Goal: Communication & Community: Answer question/provide support

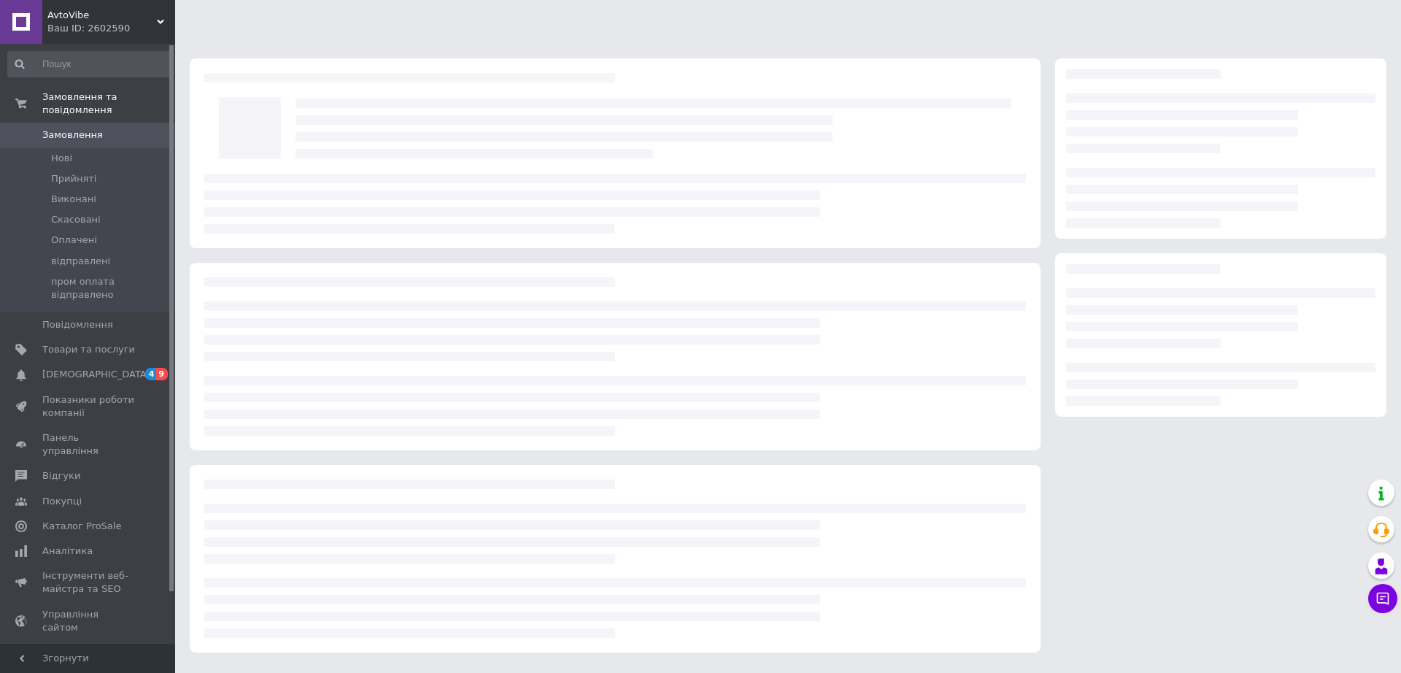
drag, startPoint x: 192, startPoint y: 708, endPoint x: 71, endPoint y: 708, distance: 121.1
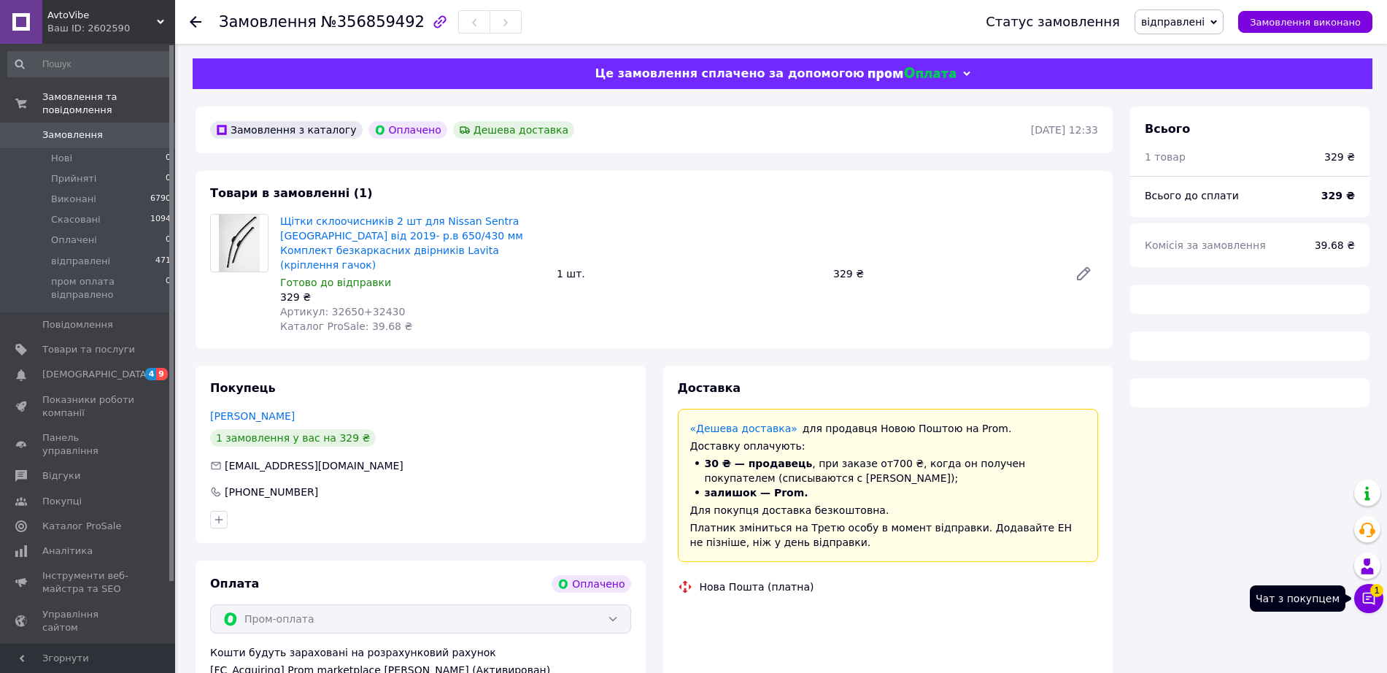
click at [1382, 601] on button "Чат з покупцем 1" at bounding box center [1368, 598] width 29 height 29
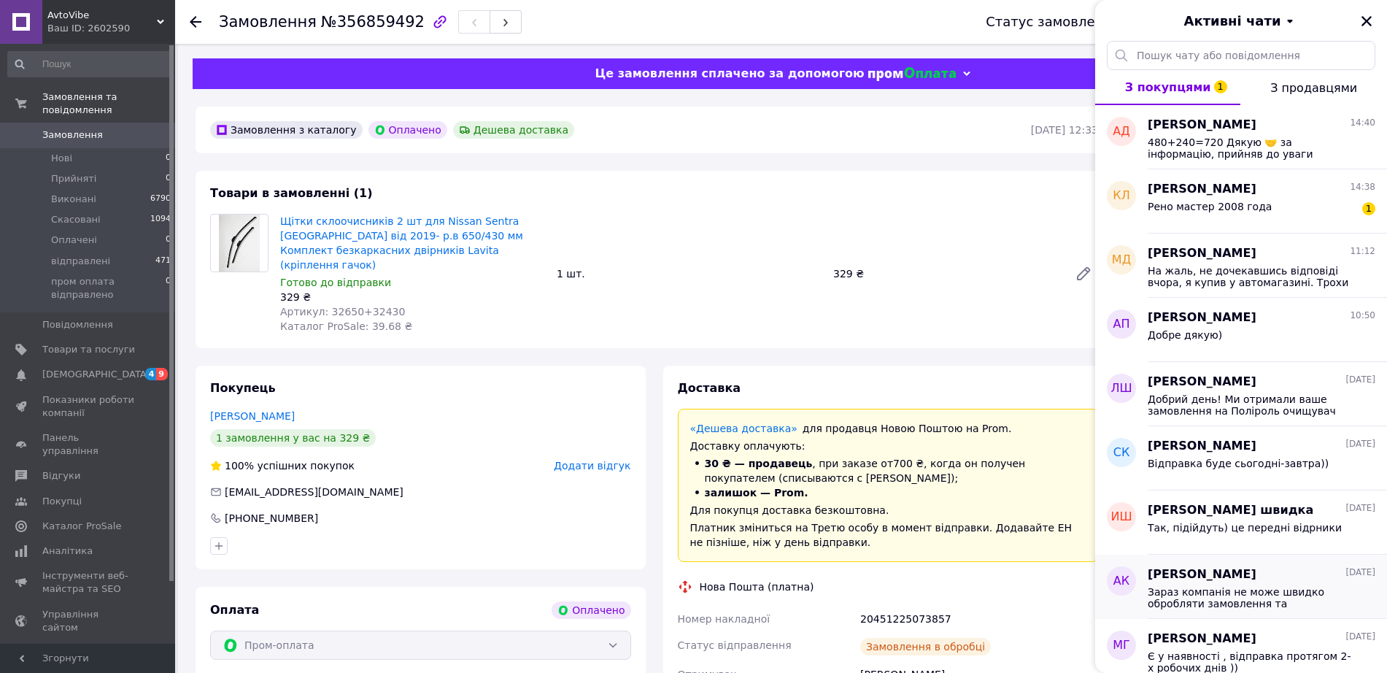
click at [1354, 599] on span "Зараз компанія не може швидко обробляти замовлення та повідомлення, оскільки за…" at bounding box center [1251, 597] width 207 height 23
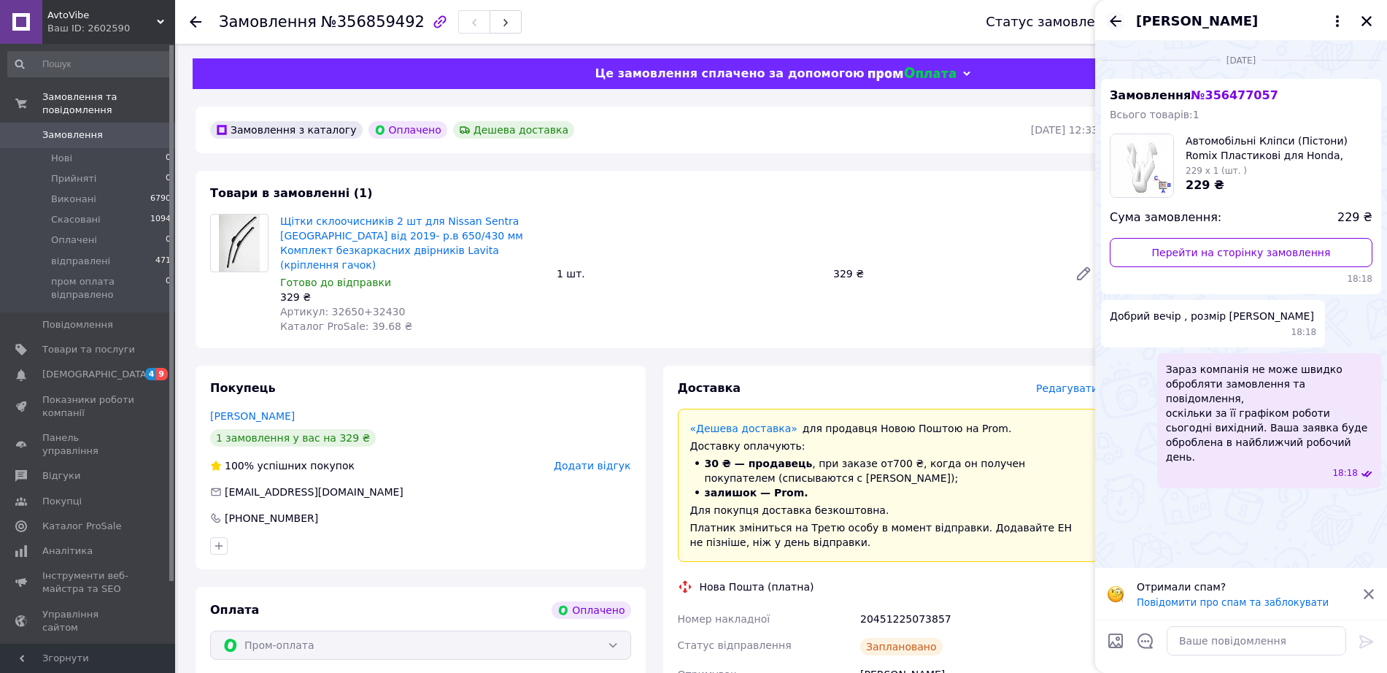
click at [1110, 17] on icon "Назад" at bounding box center [1116, 21] width 18 height 18
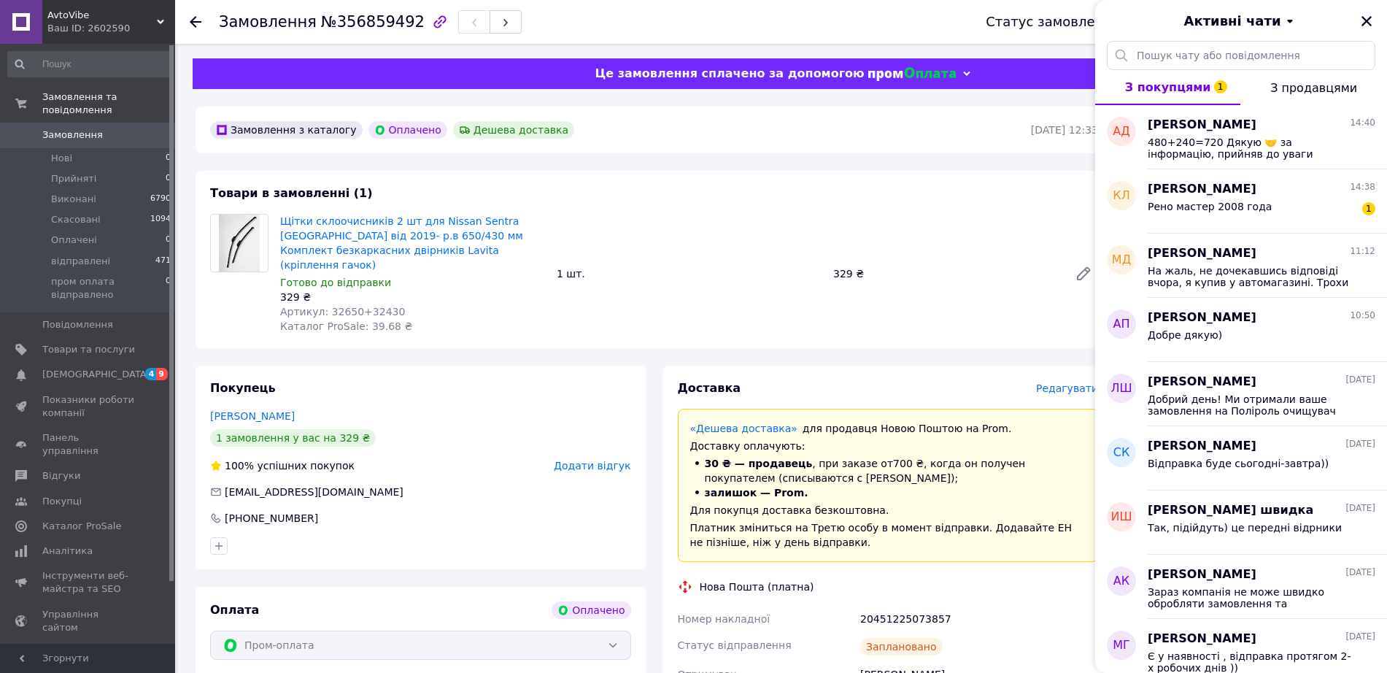
click at [1318, 90] on span "З продавцями" at bounding box center [1313, 88] width 87 height 14
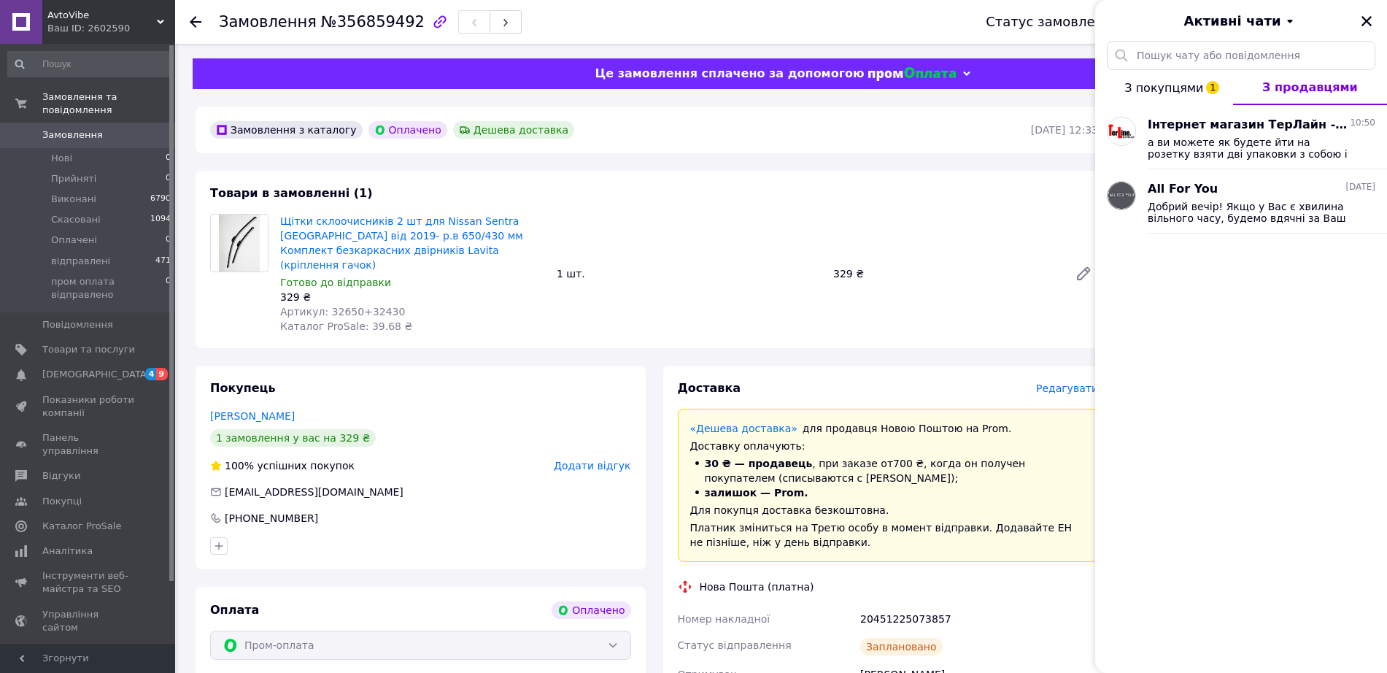
click at [1147, 96] on button "З покупцями 1" at bounding box center [1164, 87] width 138 height 35
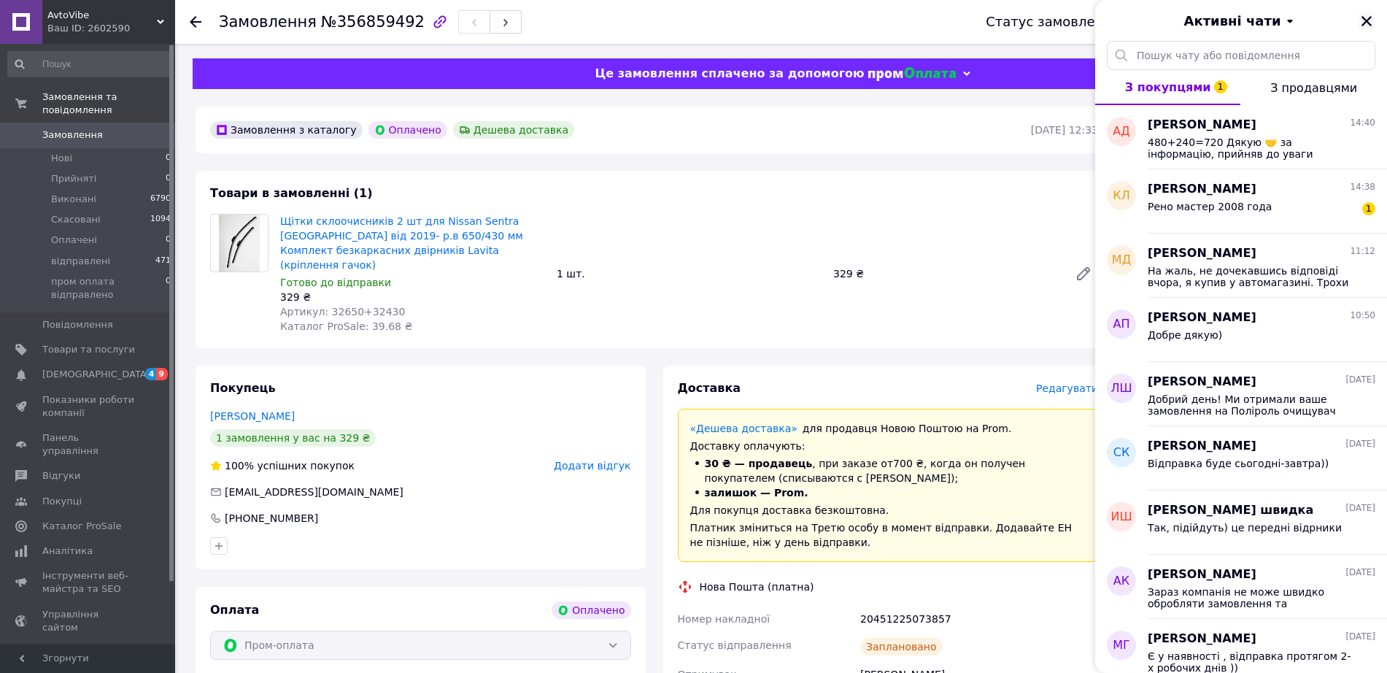
click at [1367, 22] on icon "Закрити" at bounding box center [1366, 21] width 10 height 10
